Goal: Use online tool/utility: Utilize a website feature to perform a specific function

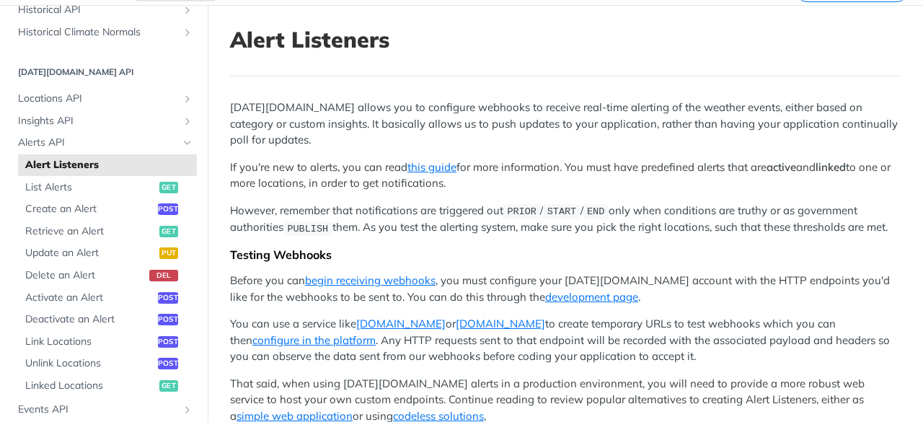
scroll to position [216, 0]
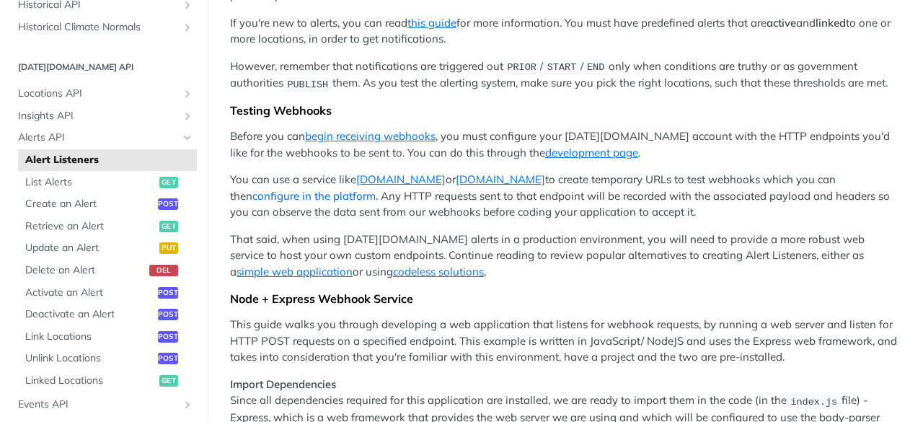
click at [376, 191] on link "configure in the platform" at bounding box center [313, 196] width 123 height 14
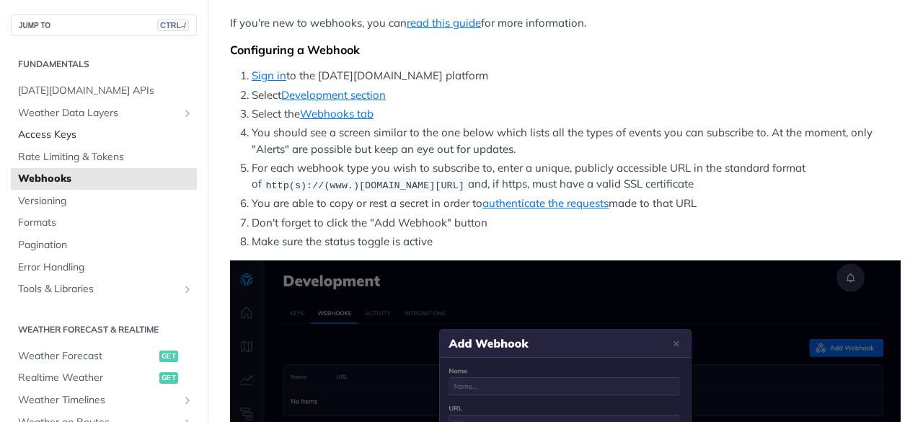
click at [55, 138] on span "Access Keys" at bounding box center [105, 135] width 175 height 14
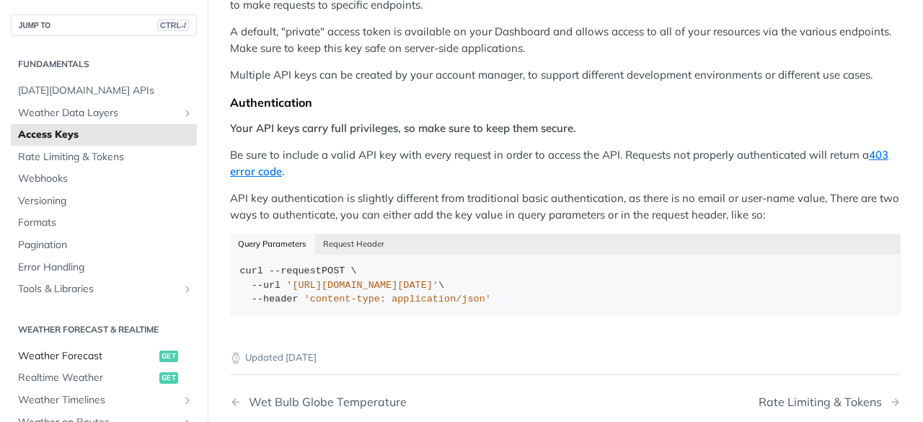
click at [62, 351] on span "Weather Forecast" at bounding box center [87, 356] width 138 height 14
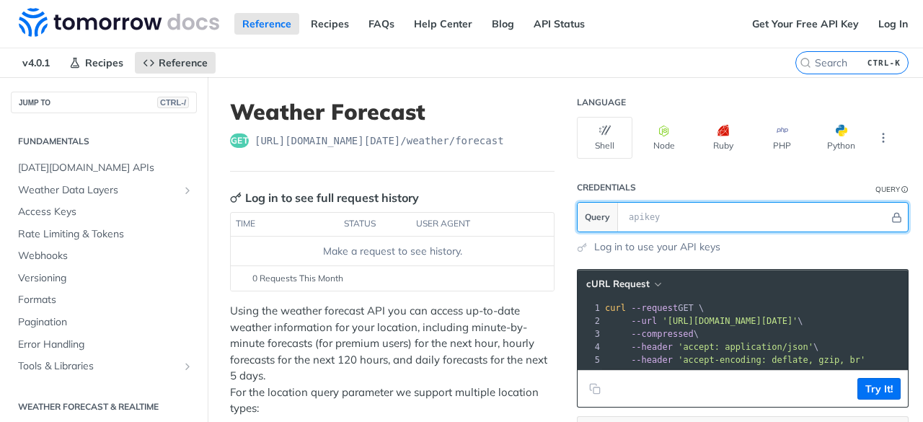
click at [642, 216] on input "text" at bounding box center [754, 217] width 267 height 29
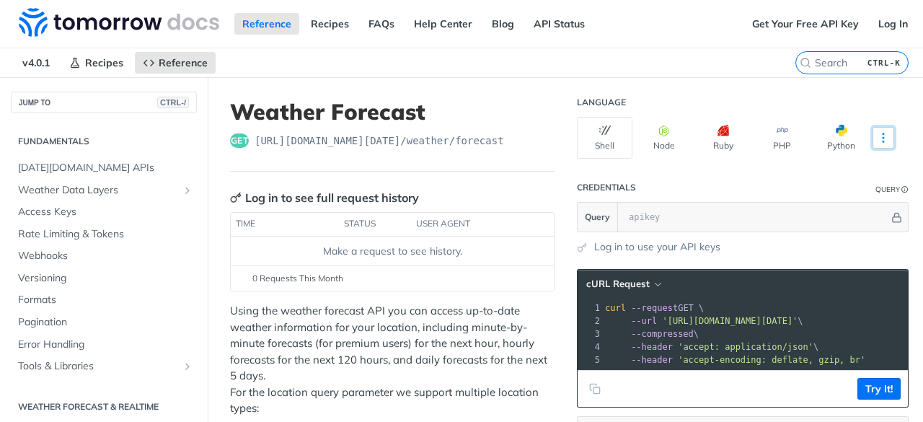
click at [876, 136] on icon "More ellipsis" at bounding box center [882, 137] width 13 height 13
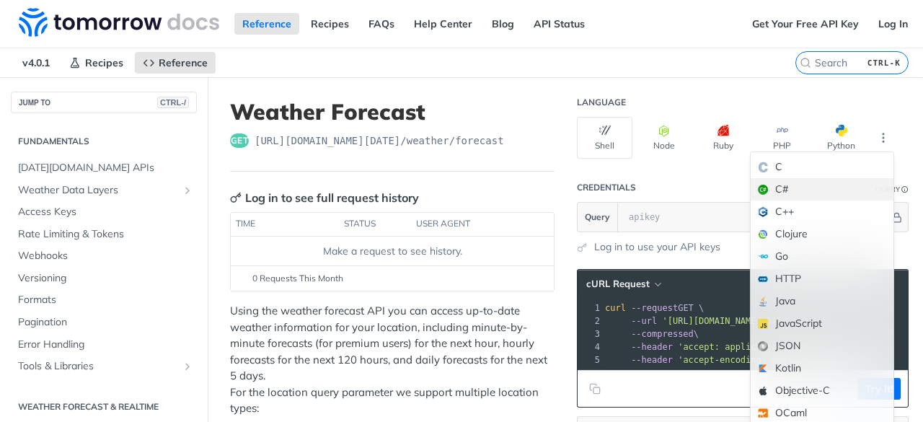
click at [765, 193] on div "C#" at bounding box center [821, 189] width 143 height 22
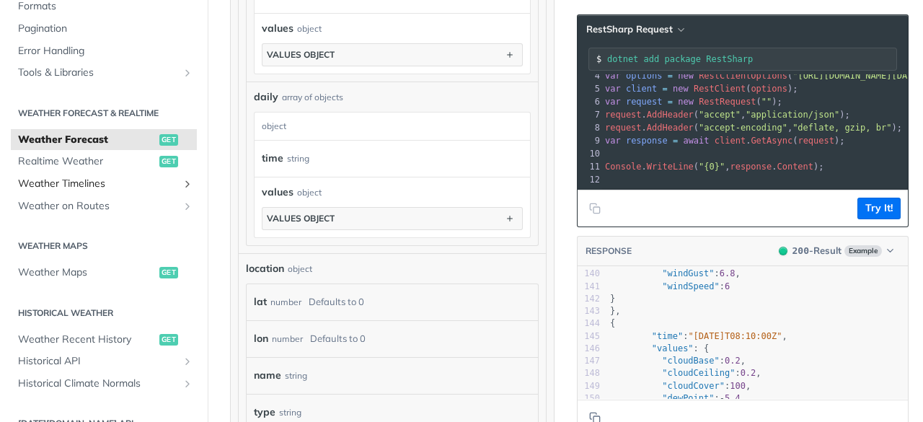
click at [182, 182] on icon "Show subpages for Weather Timelines" at bounding box center [188, 184] width 12 height 12
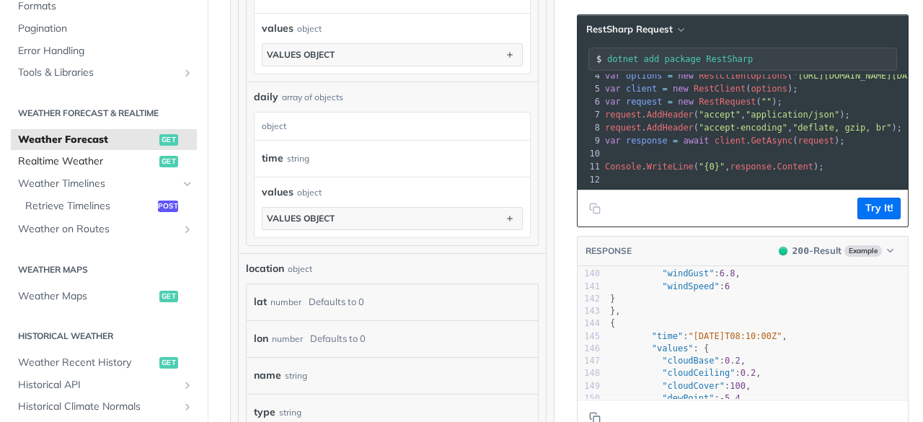
click at [86, 160] on span "Realtime Weather" at bounding box center [87, 161] width 138 height 14
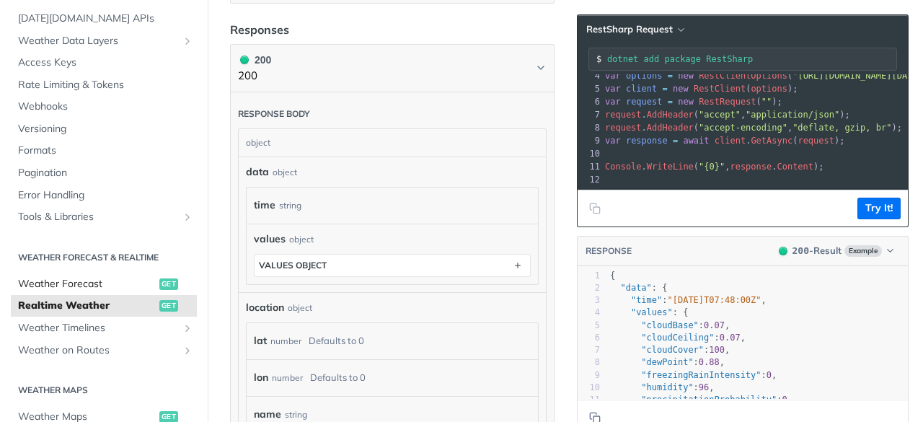
click at [74, 278] on span "Weather Forecast" at bounding box center [87, 284] width 138 height 14
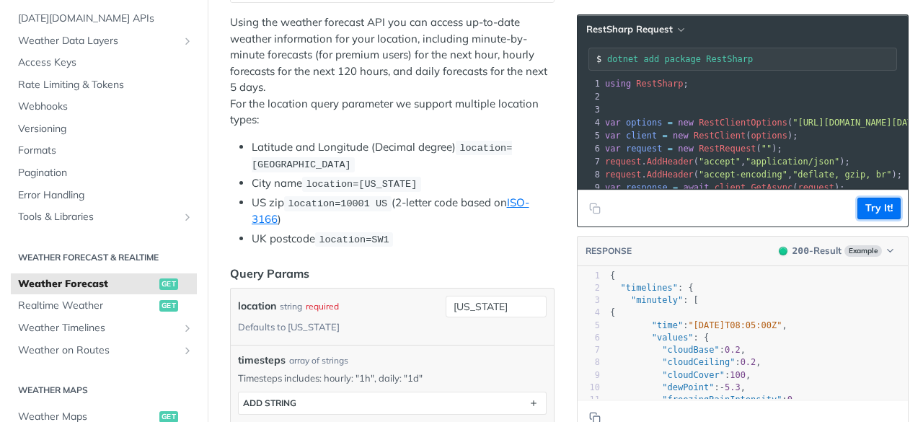
click at [868, 204] on button "Try It!" at bounding box center [878, 208] width 43 height 22
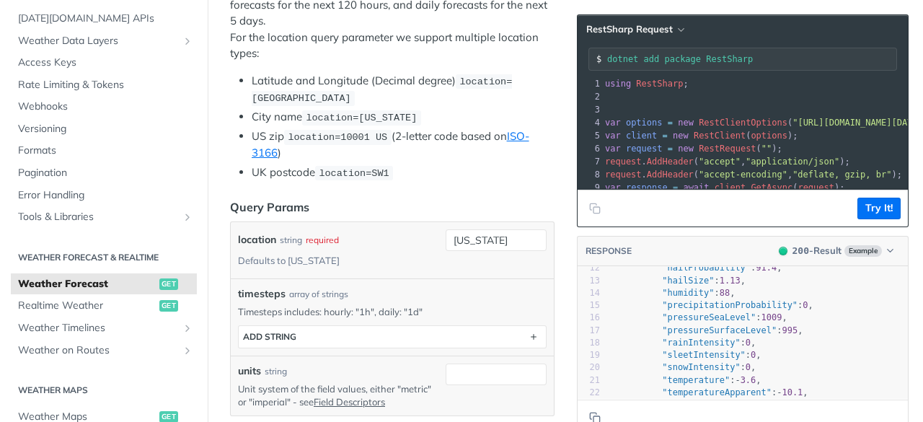
scroll to position [345, 0]
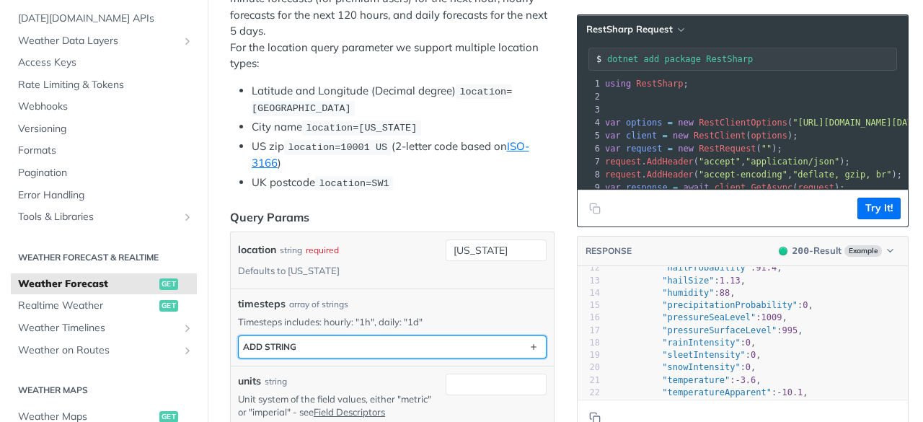
click at [326, 336] on button "ADD string" at bounding box center [392, 347] width 307 height 22
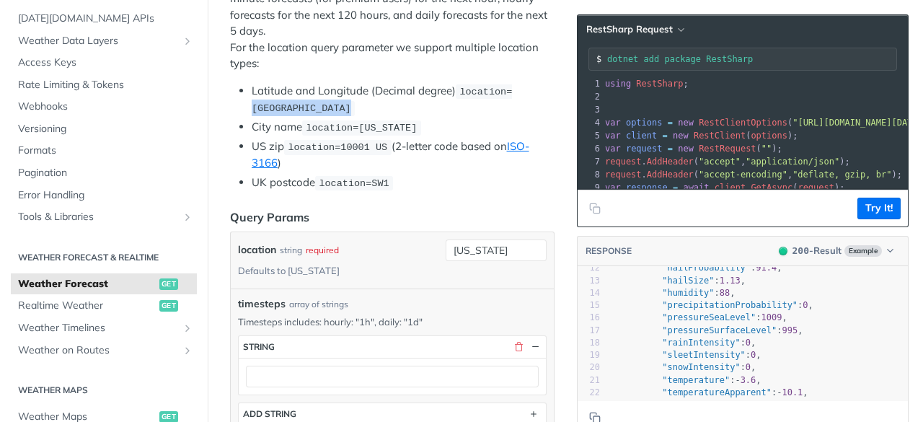
drag, startPoint x: 303, startPoint y: 107, endPoint x: 394, endPoint y: 101, distance: 91.0
click at [394, 101] on span "location=[GEOGRAPHIC_DATA]" at bounding box center [382, 99] width 260 height 27
copy span "42.3478, -71.0466"
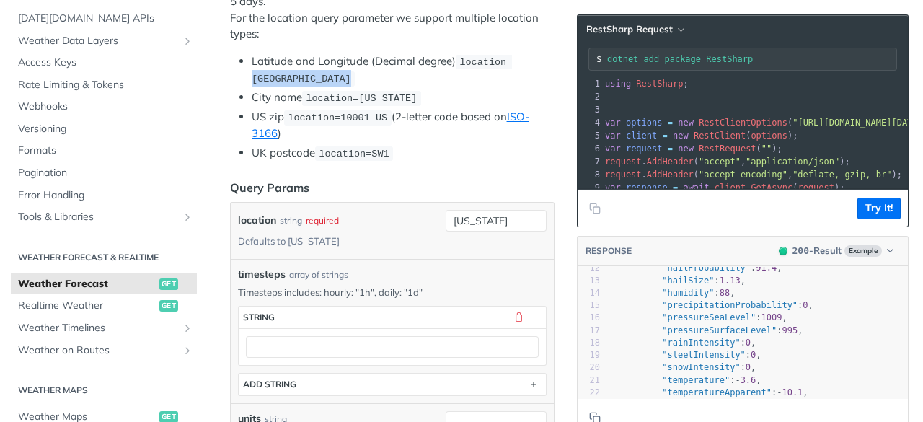
scroll to position [417, 0]
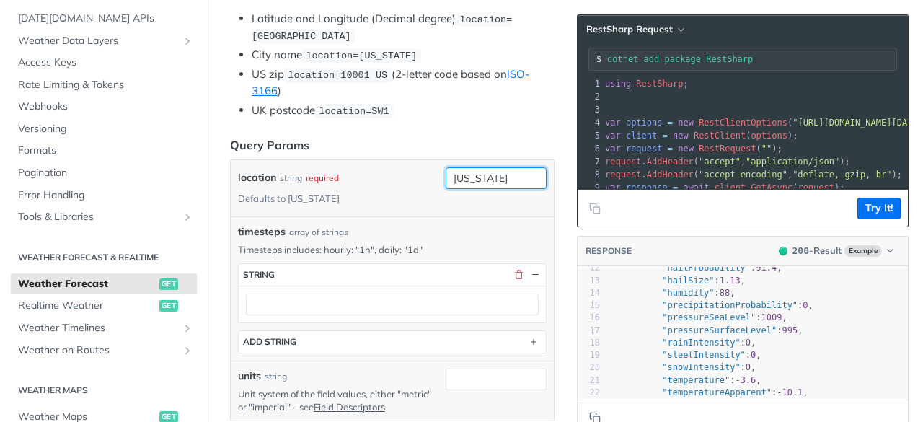
click at [468, 172] on input "[US_STATE]" at bounding box center [495, 178] width 101 height 22
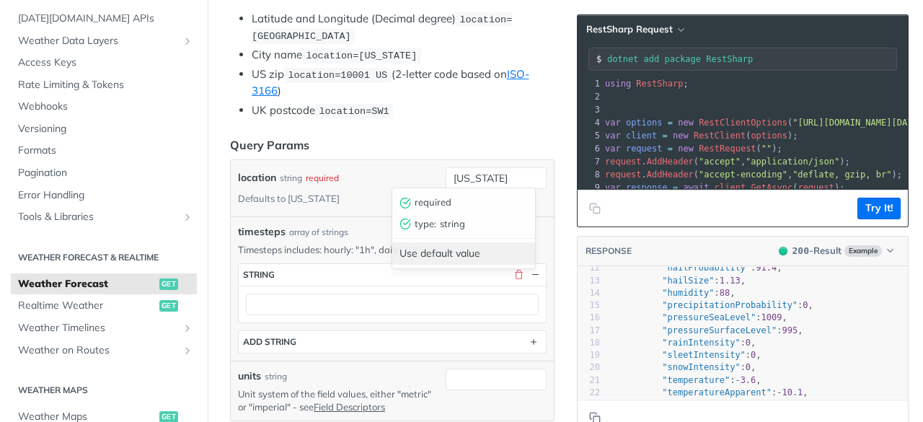
click at [453, 254] on div "Use default value" at bounding box center [463, 253] width 143 height 22
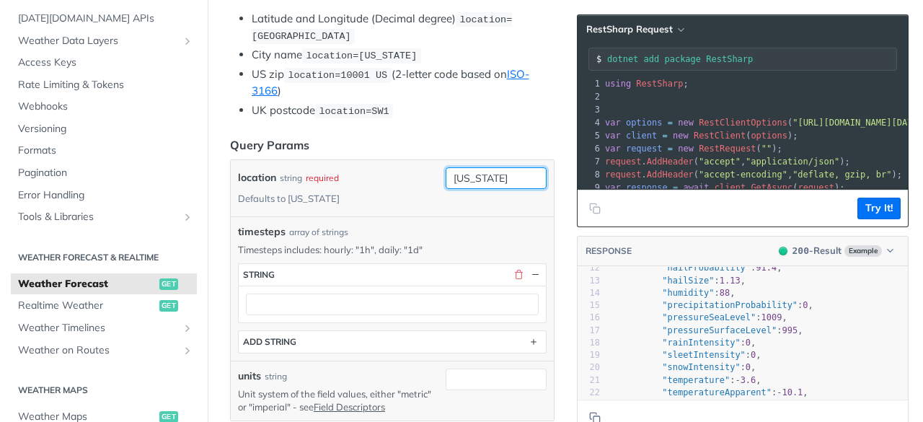
drag, startPoint x: 466, startPoint y: 161, endPoint x: 467, endPoint y: 169, distance: 7.2
click at [466, 167] on input "[US_STATE]" at bounding box center [495, 178] width 101 height 22
click at [443, 200] on div "required" at bounding box center [461, 203] width 139 height 22
click at [476, 171] on input "[US_STATE]" at bounding box center [495, 178] width 101 height 22
paste input "42.3478, -71.0466"
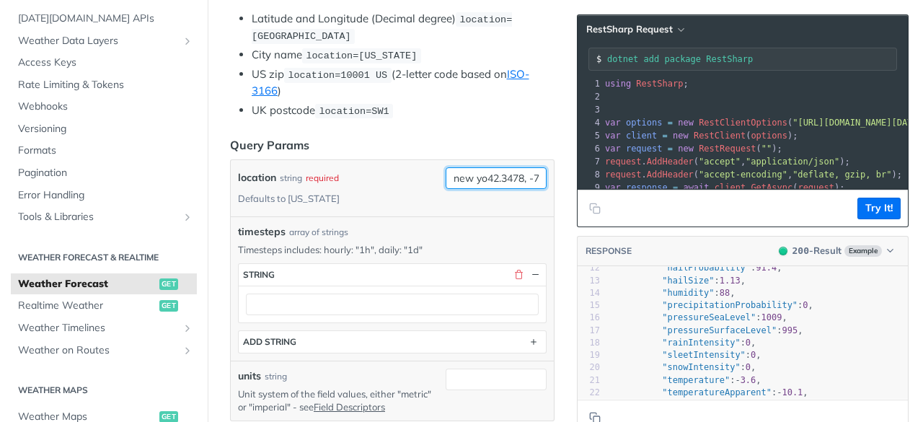
scroll to position [0, 35]
click at [487, 200] on div "new yo42.3478, -71.0466rk" at bounding box center [495, 188] width 101 height 42
click at [483, 174] on input "new yo42.3478, -71.0466rk" at bounding box center [495, 178] width 101 height 22
drag, startPoint x: 477, startPoint y: 174, endPoint x: 346, endPoint y: 174, distance: 131.2
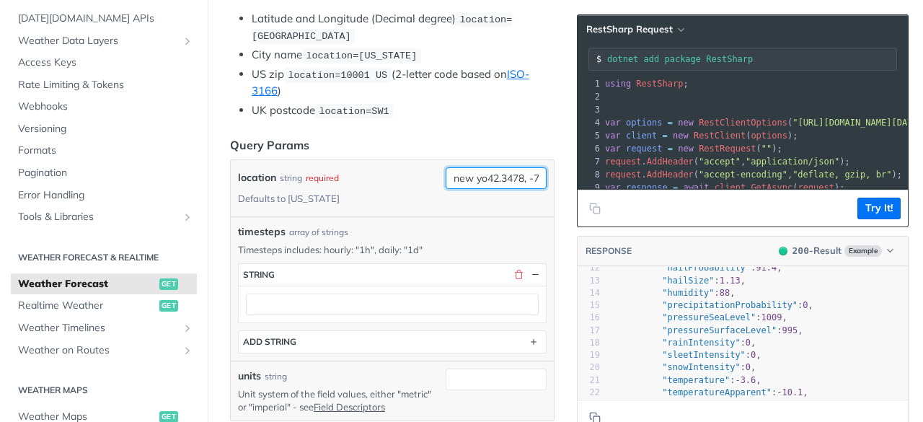
click at [346, 174] on div "location string required Defaults to [US_STATE] new yo42.3478, -71.0466rk requi…" at bounding box center [392, 188] width 308 height 42
type input "42.3478, -71.0466rk"
click at [463, 204] on div "location string required Defaults to [US_STATE] 42.3478, -71.0466rk" at bounding box center [392, 188] width 323 height 56
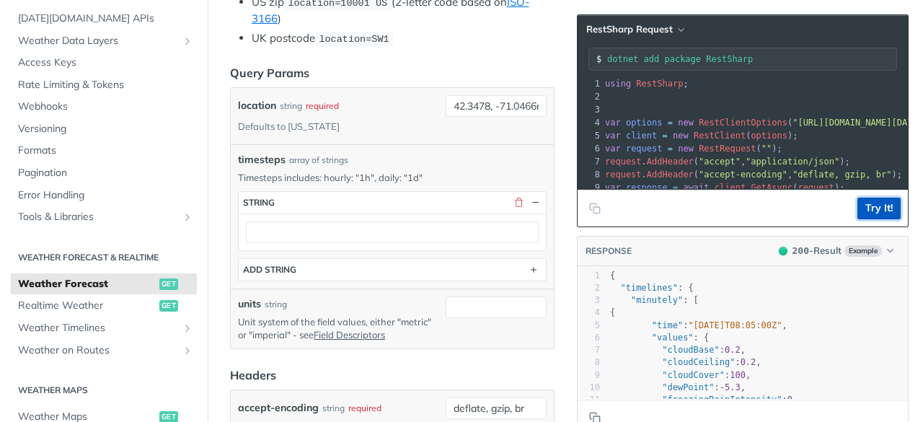
click at [857, 210] on button "Try It!" at bounding box center [878, 208] width 43 height 22
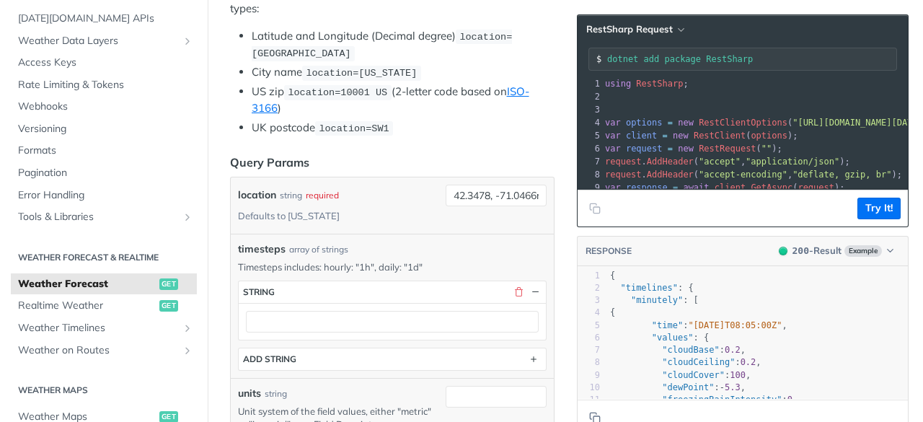
scroll to position [489, 0]
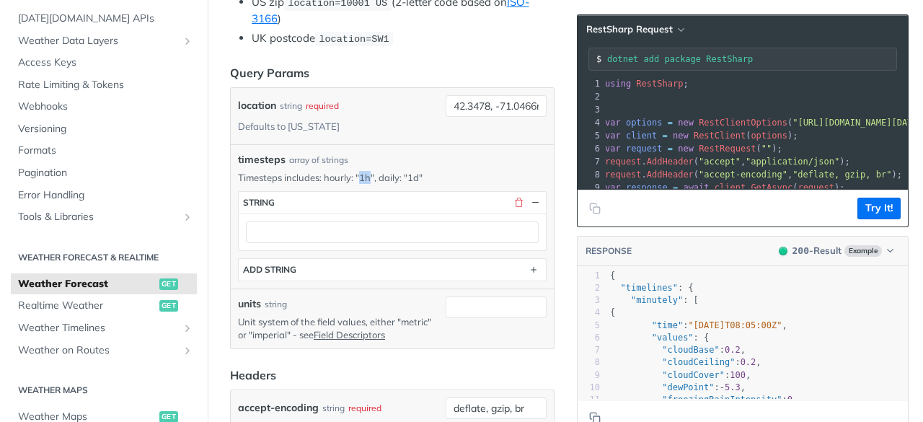
drag, startPoint x: 359, startPoint y: 172, endPoint x: 368, endPoint y: 169, distance: 9.1
click at [368, 171] on p "Timesteps includes: hourly: "1h", daily: "1d"" at bounding box center [392, 177] width 308 height 13
copy p "1h"
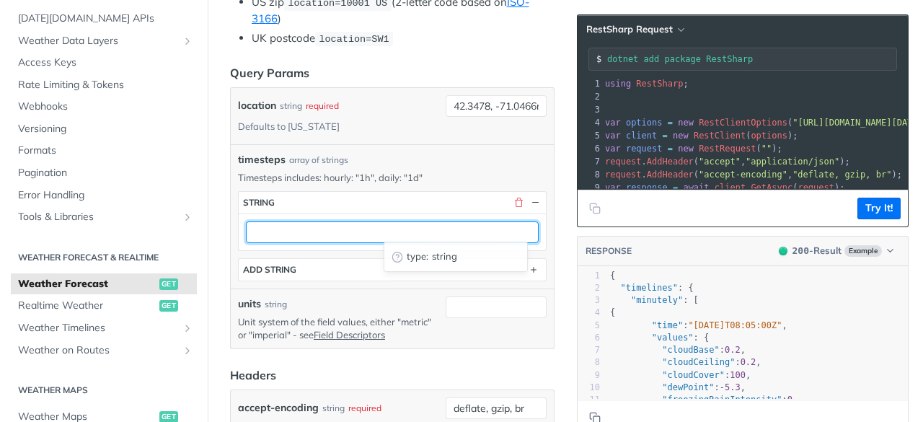
click at [314, 226] on input "text" at bounding box center [392, 232] width 293 height 22
paste input "1h"
type input "1h"
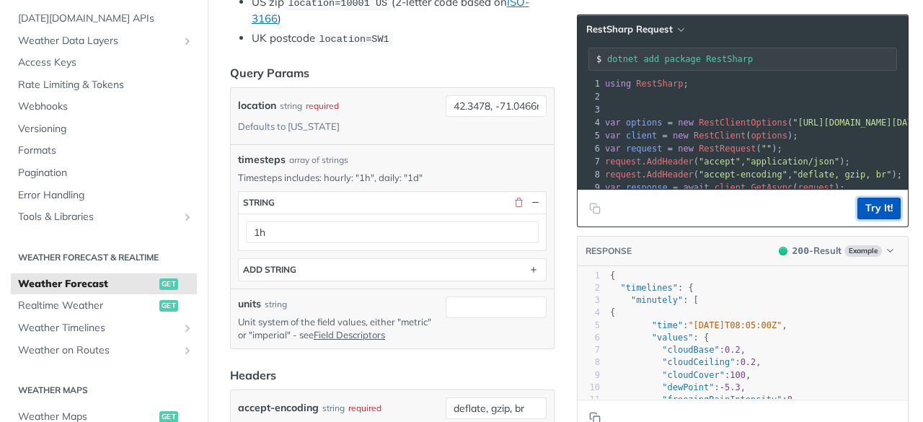
click at [862, 207] on button "Try It!" at bounding box center [878, 208] width 43 height 22
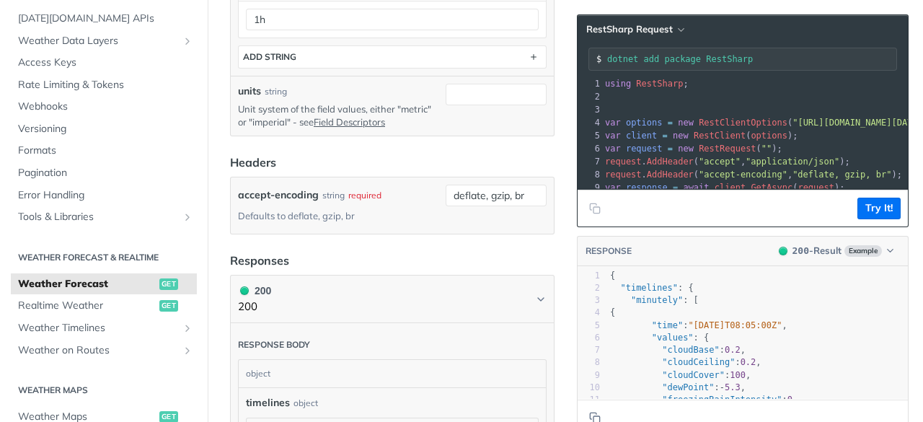
scroll to position [705, 0]
